Goal: Transaction & Acquisition: Purchase product/service

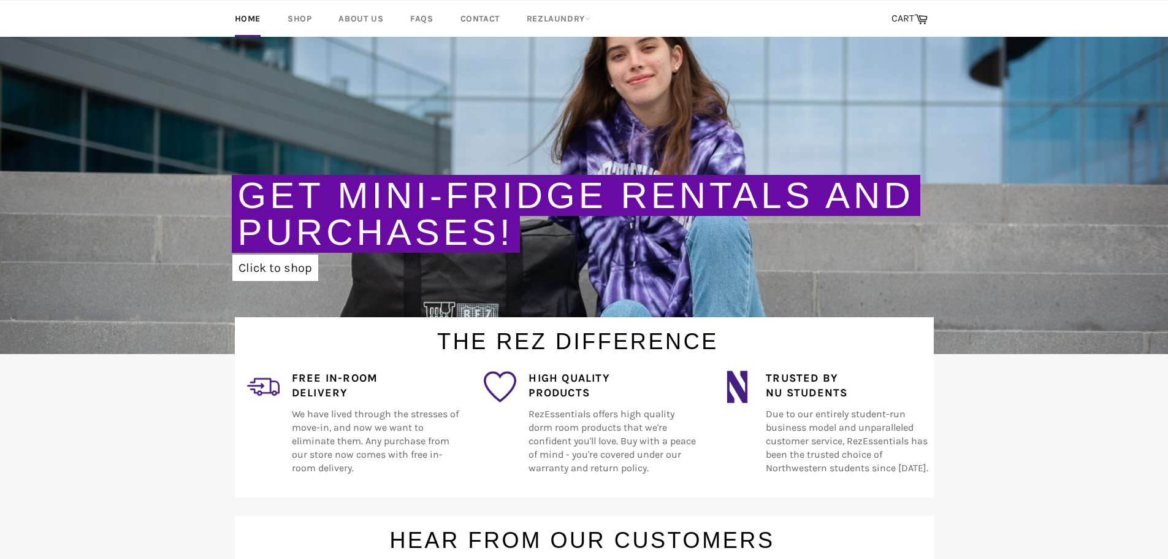
scroll to position [123, 0]
click at [259, 275] on link "Click to shop" at bounding box center [275, 268] width 86 height 26
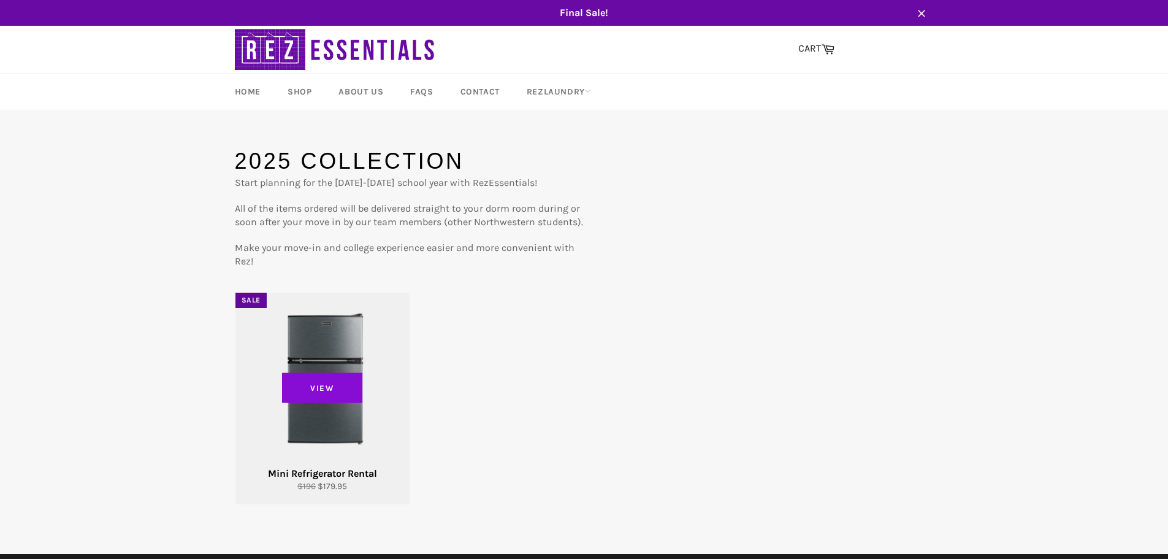
click at [283, 373] on span "View" at bounding box center [322, 387] width 81 height 31
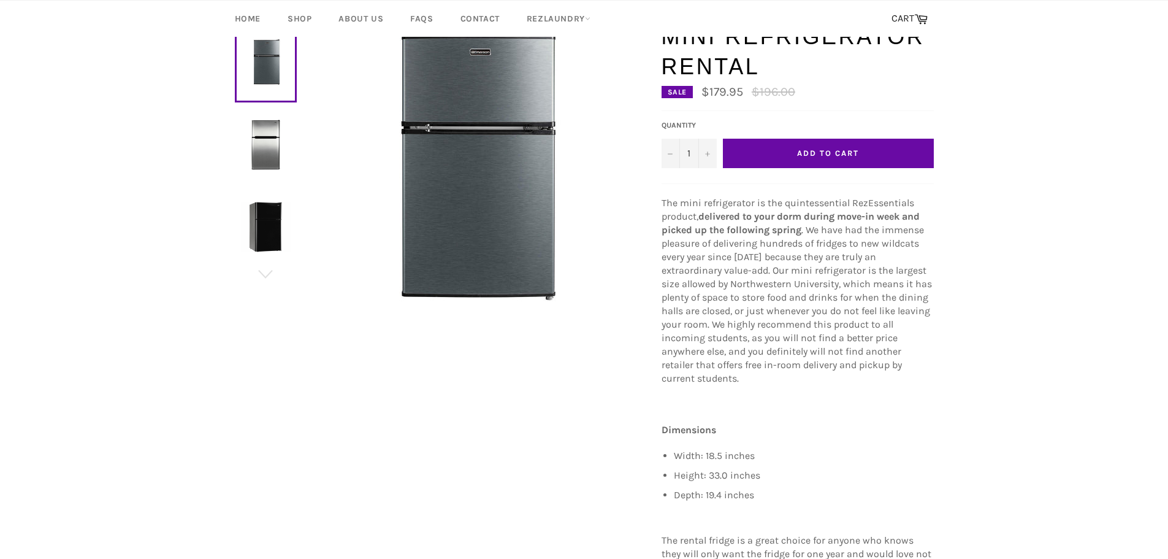
scroll to position [123, 0]
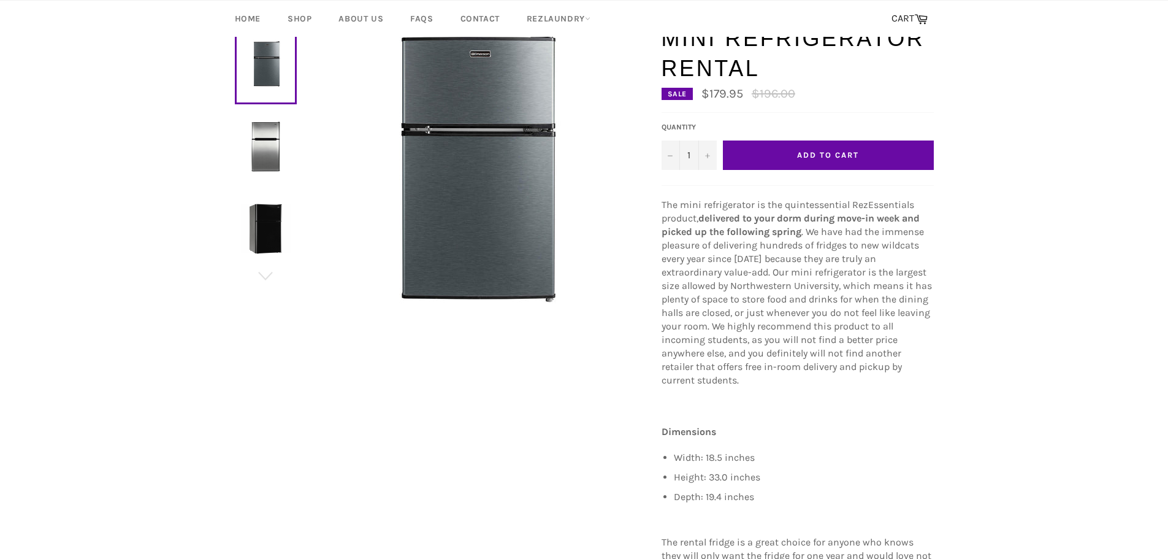
click at [804, 161] on button "Add to Cart" at bounding box center [828, 154] width 211 height 29
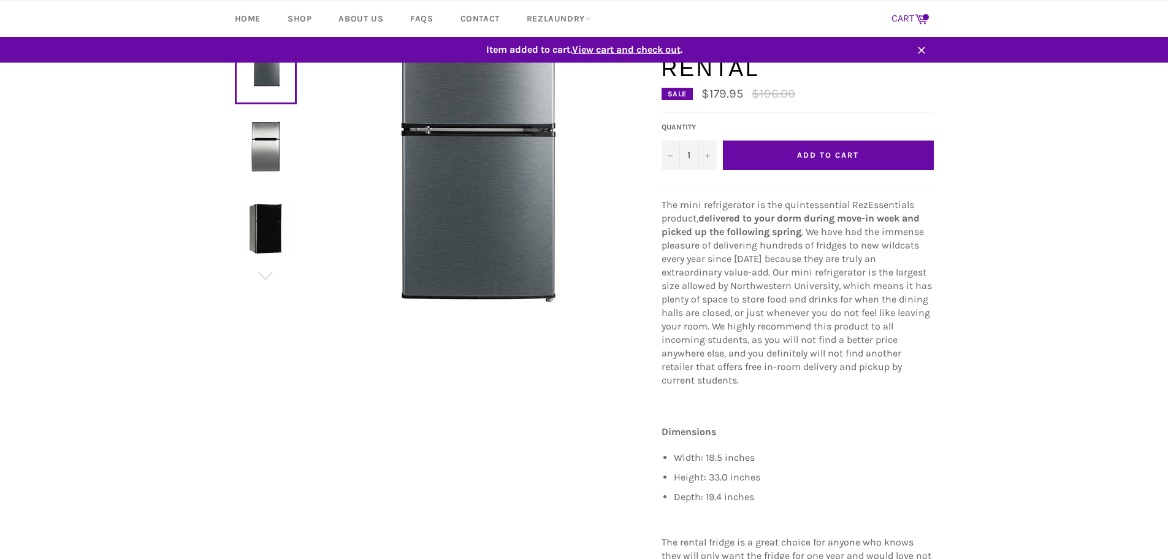
click at [900, 20] on link "CART Cart" at bounding box center [909, 19] width 48 height 26
